Goal: Find specific page/section

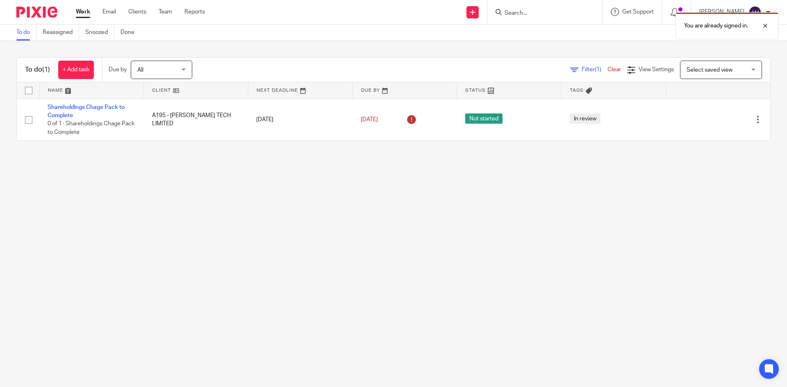
click at [547, 11] on div "You are already signed in." at bounding box center [585, 23] width 385 height 31
click at [767, 24] on div at bounding box center [759, 26] width 22 height 10
click at [563, 16] on input "Search" at bounding box center [541, 13] width 74 height 7
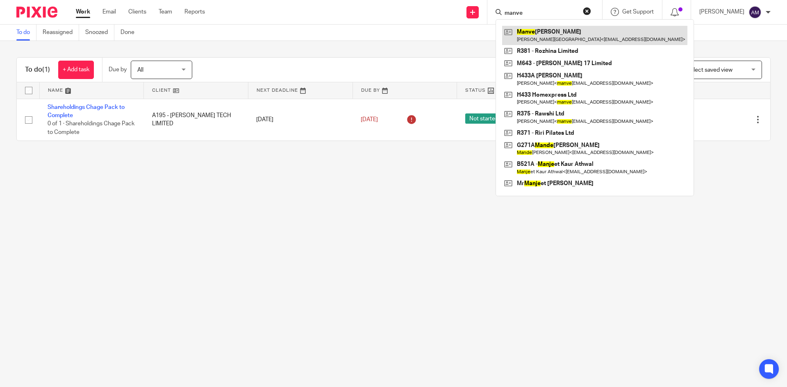
type input "manve"
click at [558, 38] on link at bounding box center [594, 35] width 185 height 19
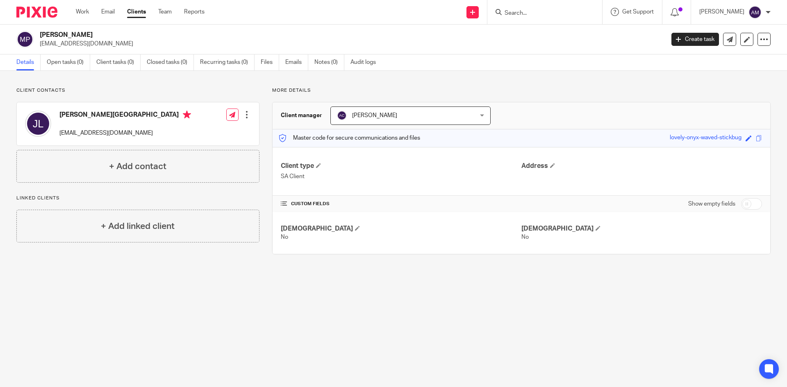
click at [522, 16] on input "Search" at bounding box center [541, 13] width 74 height 7
paste input "[EMAIL_ADDRESS][DOMAIN_NAME]"
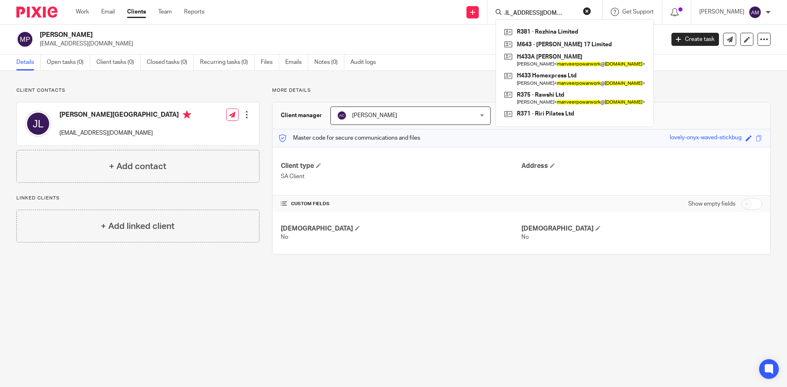
type input "[EMAIL_ADDRESS][DOMAIN_NAME]"
click at [589, 10] on button "reset" at bounding box center [587, 11] width 8 height 8
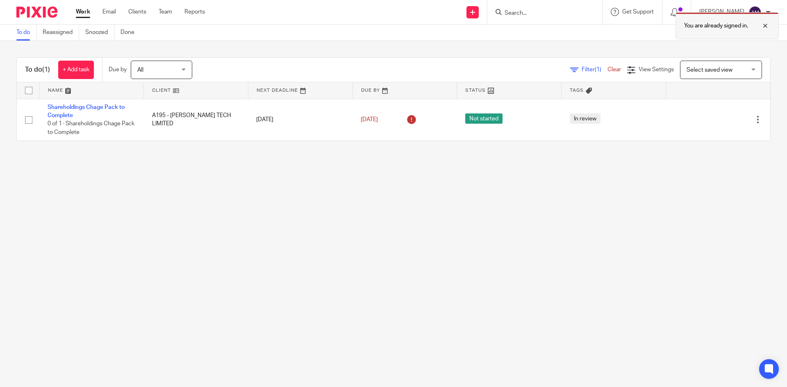
click at [765, 25] on div at bounding box center [759, 26] width 22 height 10
click at [540, 15] on input "Search" at bounding box center [541, 13] width 74 height 7
paste input "Cannock Dynamos Ltd"
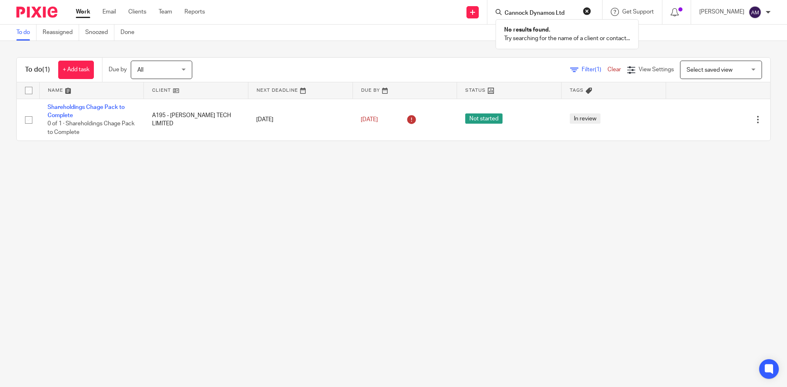
type input "Cannock Dynamos Ltd"
click button "submit" at bounding box center [0, 0] width 0 height 0
